Goal: Task Accomplishment & Management: Manage account settings

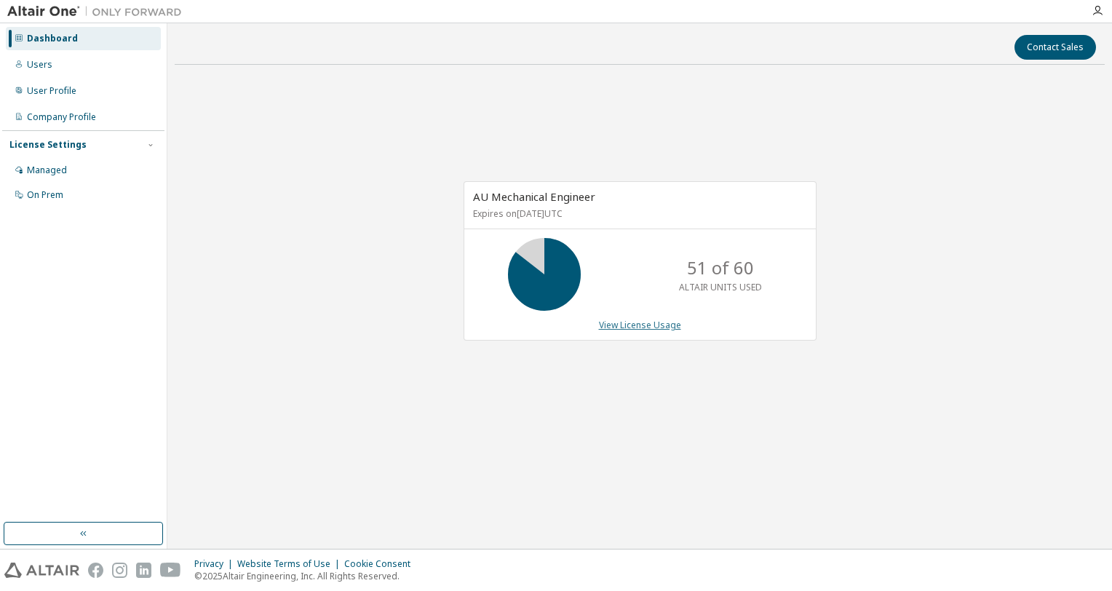
click at [661, 321] on link "View License Usage" at bounding box center [640, 325] width 82 height 12
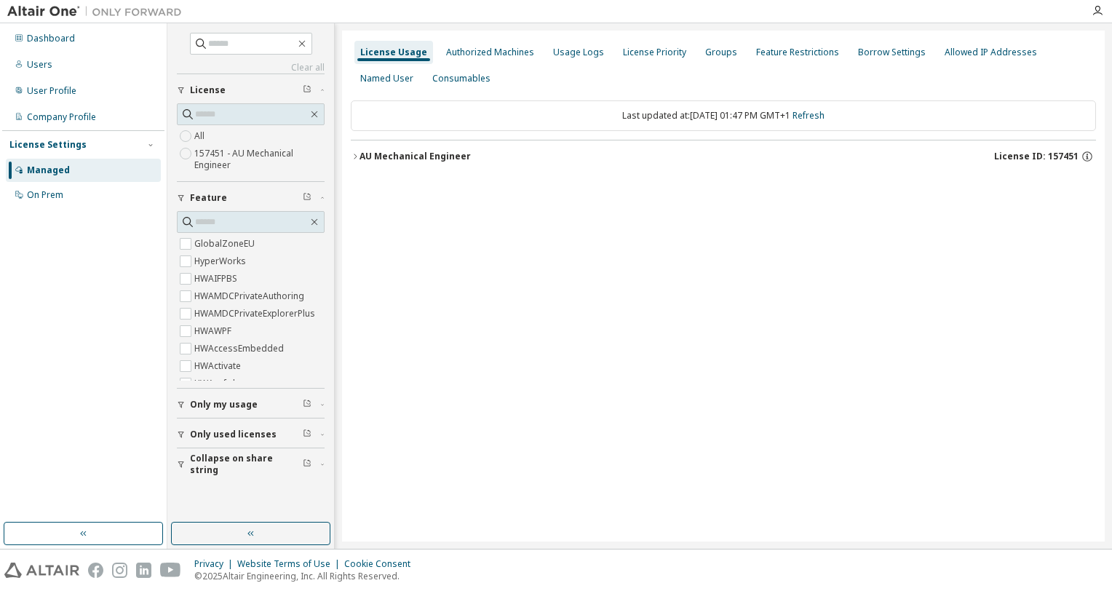
click at [421, 154] on div "AU Mechanical Engineer" at bounding box center [414, 157] width 111 height 12
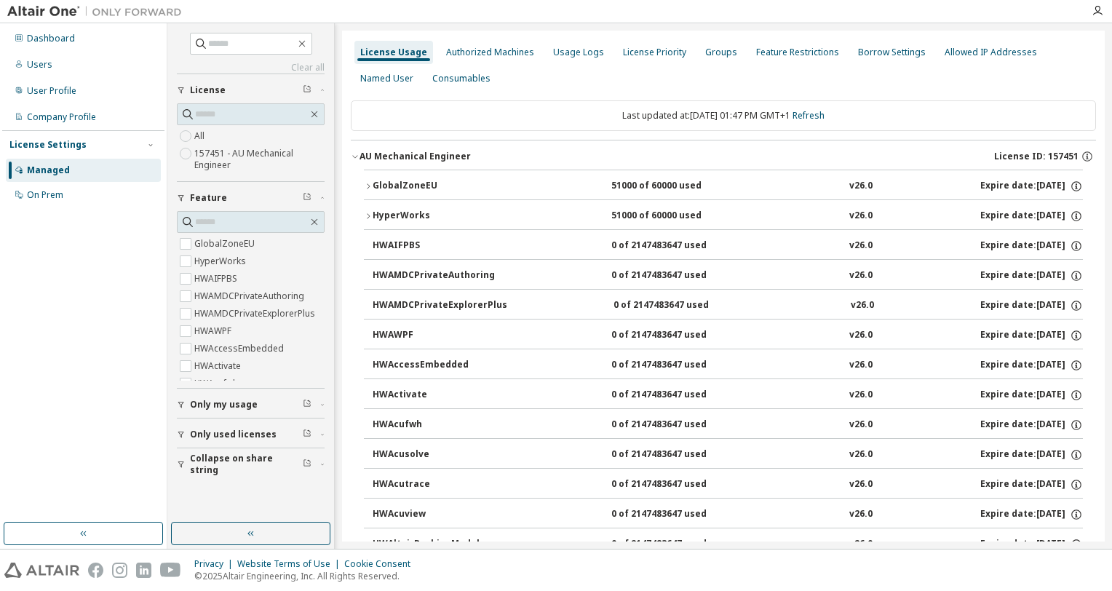
click at [405, 210] on div "HyperWorks" at bounding box center [438, 216] width 131 height 13
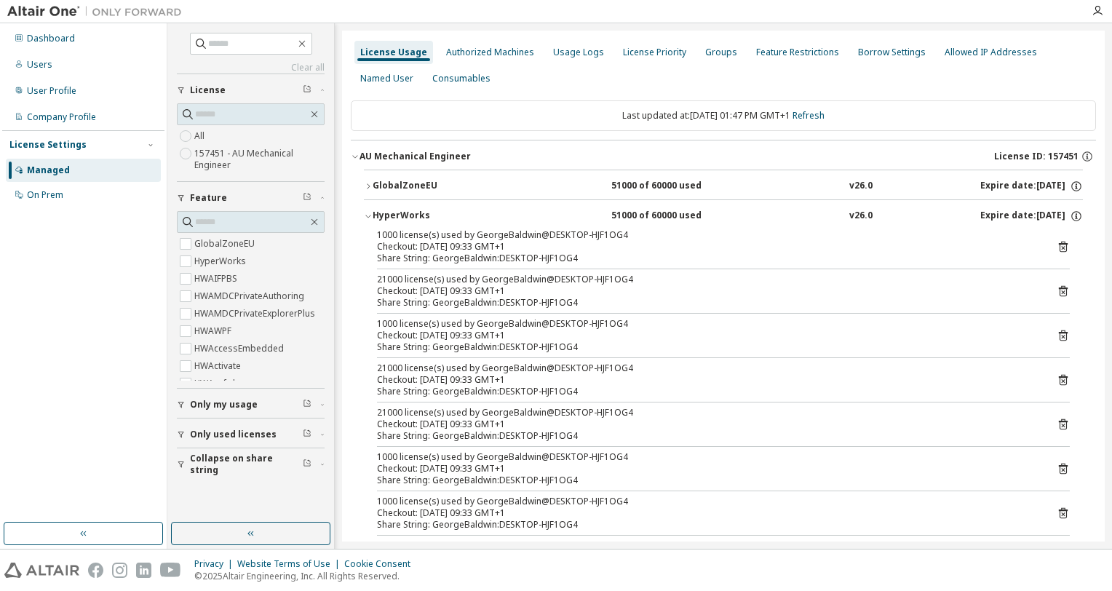
click at [407, 188] on div "GlobalZoneEU" at bounding box center [438, 186] width 131 height 13
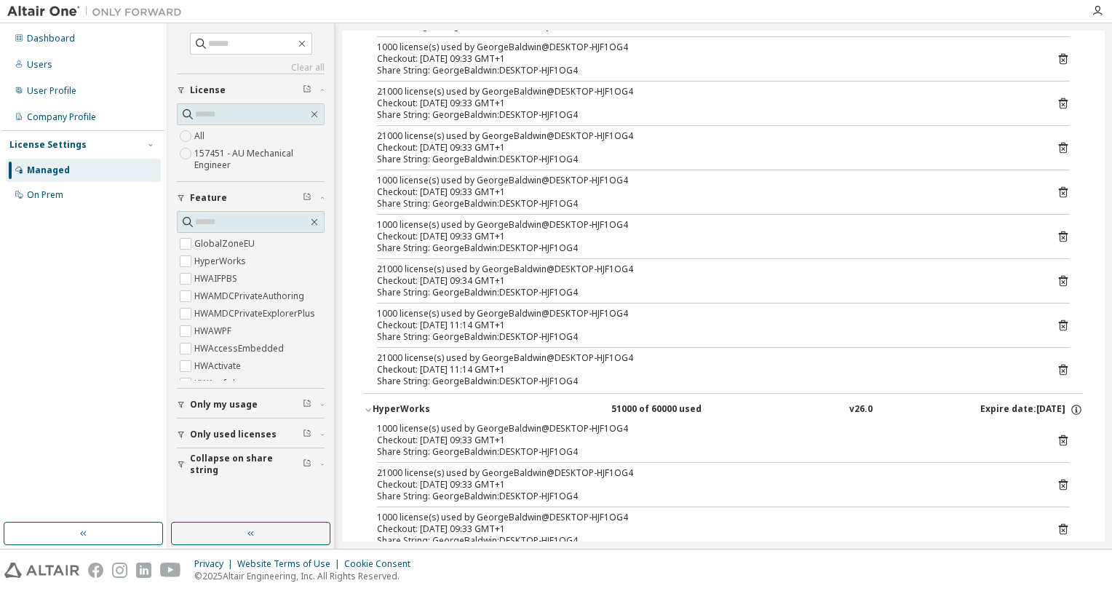
scroll to position [73, 0]
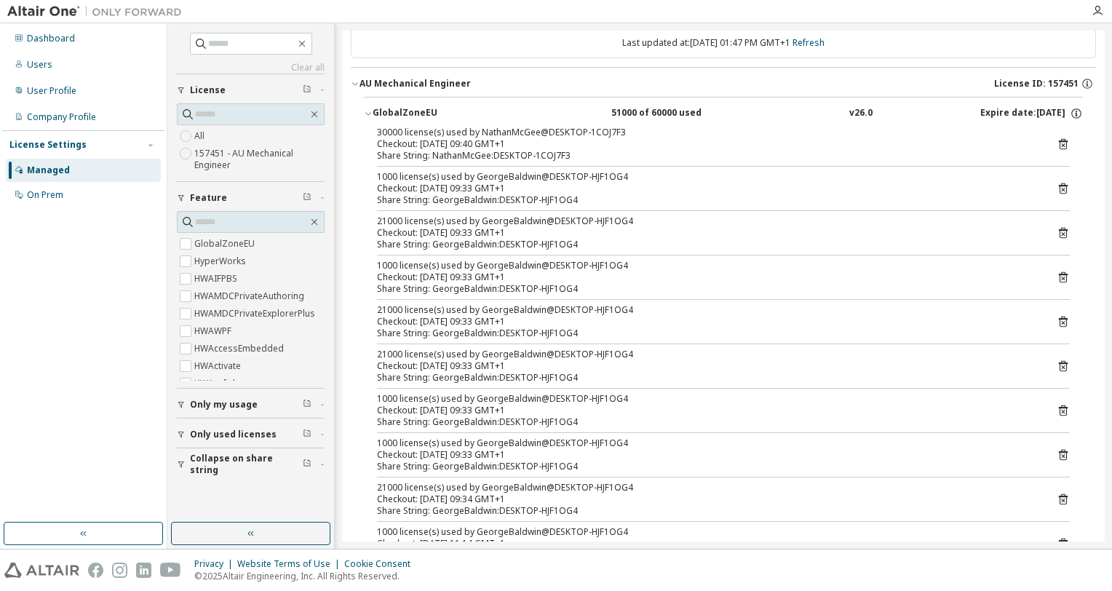
click at [396, 114] on div "GlobalZoneEU" at bounding box center [438, 113] width 131 height 13
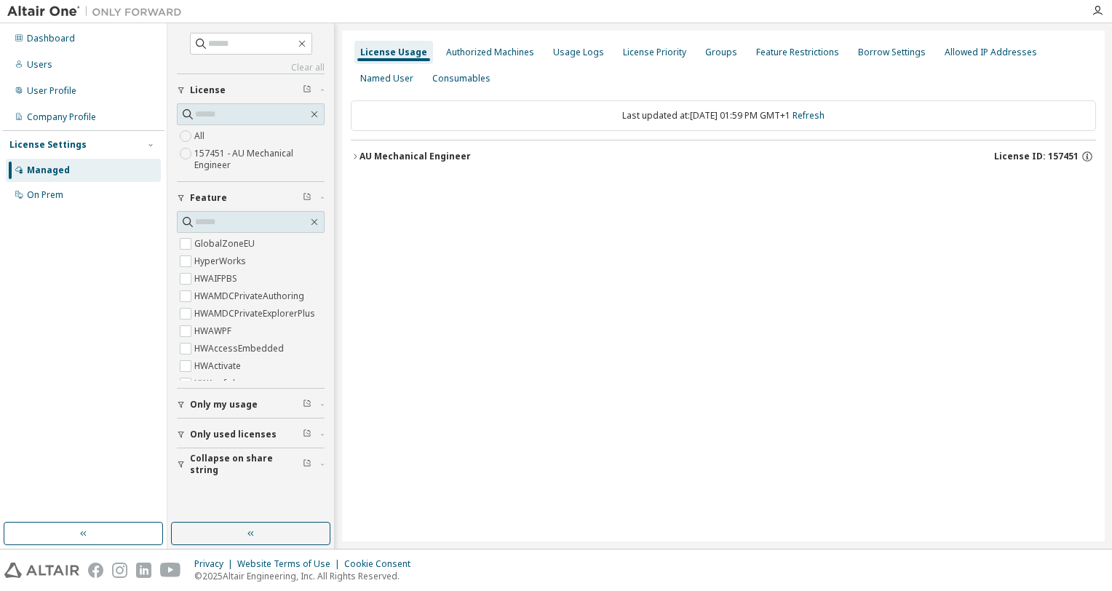
click at [394, 151] on div "AU Mechanical Engineer" at bounding box center [414, 157] width 111 height 12
